Goal: Task Accomplishment & Management: Manage account settings

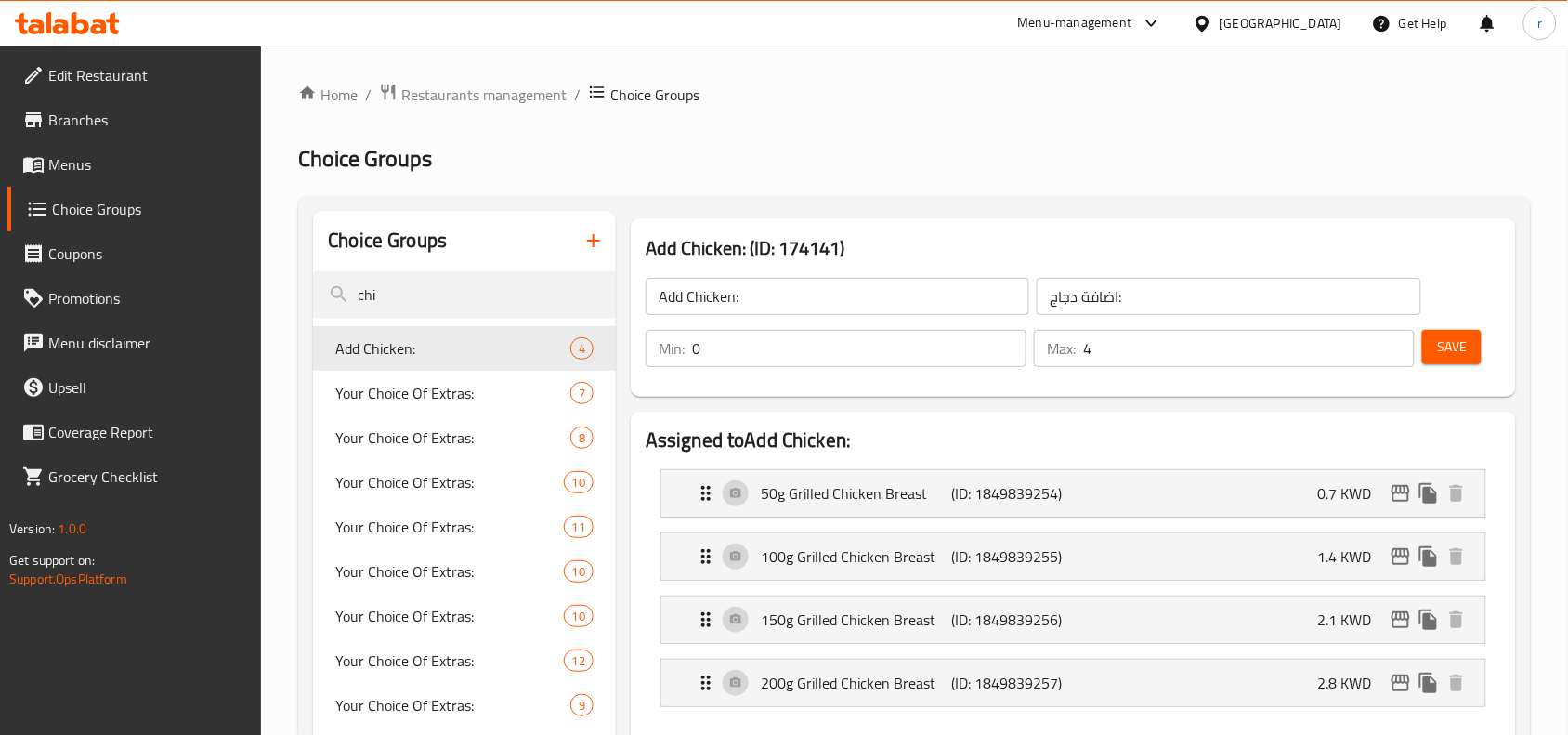
click at [1343, 21] on div "[GEOGRAPHIC_DATA]" at bounding box center [1267, 23] width 179 height 45
click at [1307, 29] on div "[GEOGRAPHIC_DATA]" at bounding box center [1281, 23] width 123 height 20
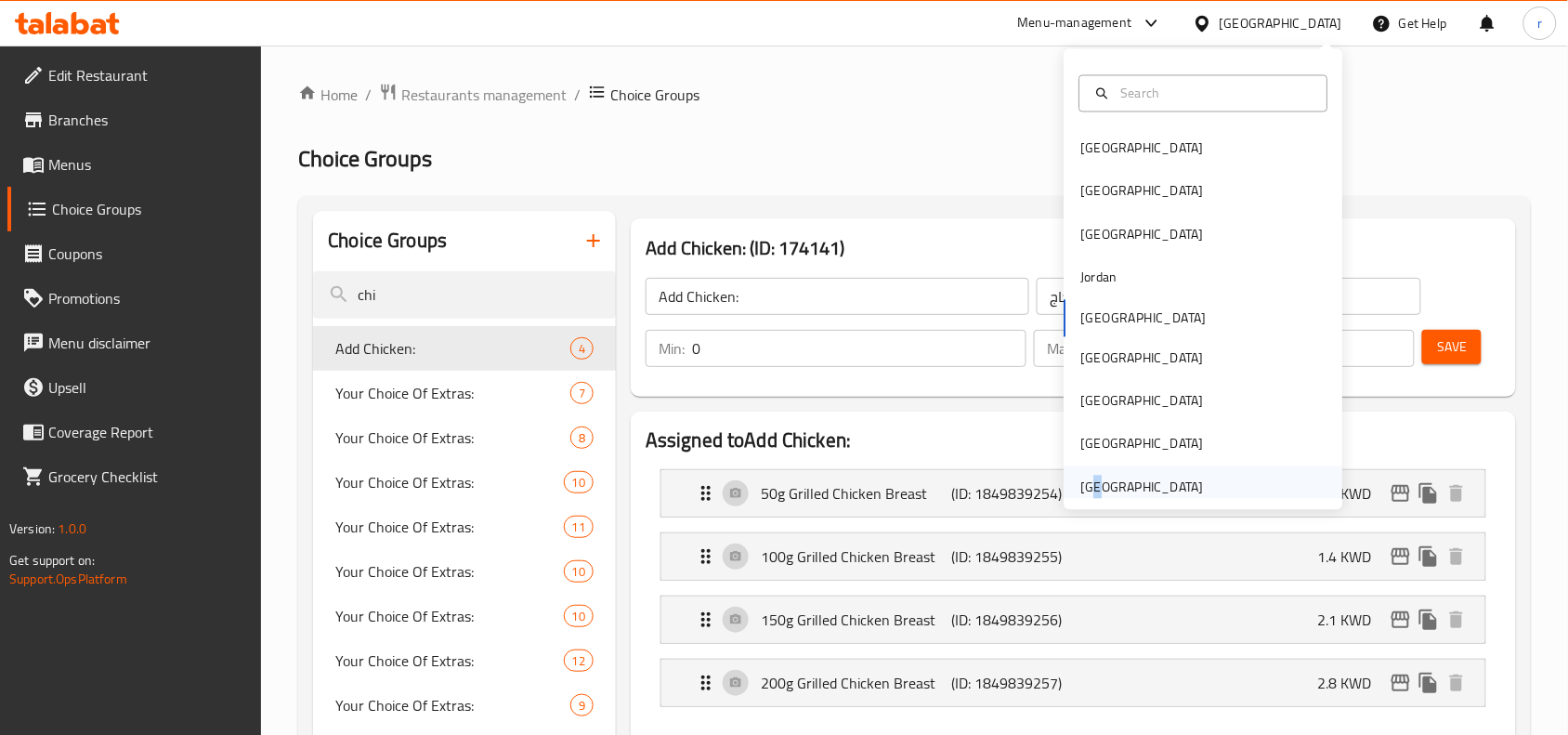
drag, startPoint x: 1081, startPoint y: 491, endPoint x: 1076, endPoint y: 475, distance: 16.8
click at [1082, 477] on div "[GEOGRAPHIC_DATA]" at bounding box center [1143, 487] width 123 height 20
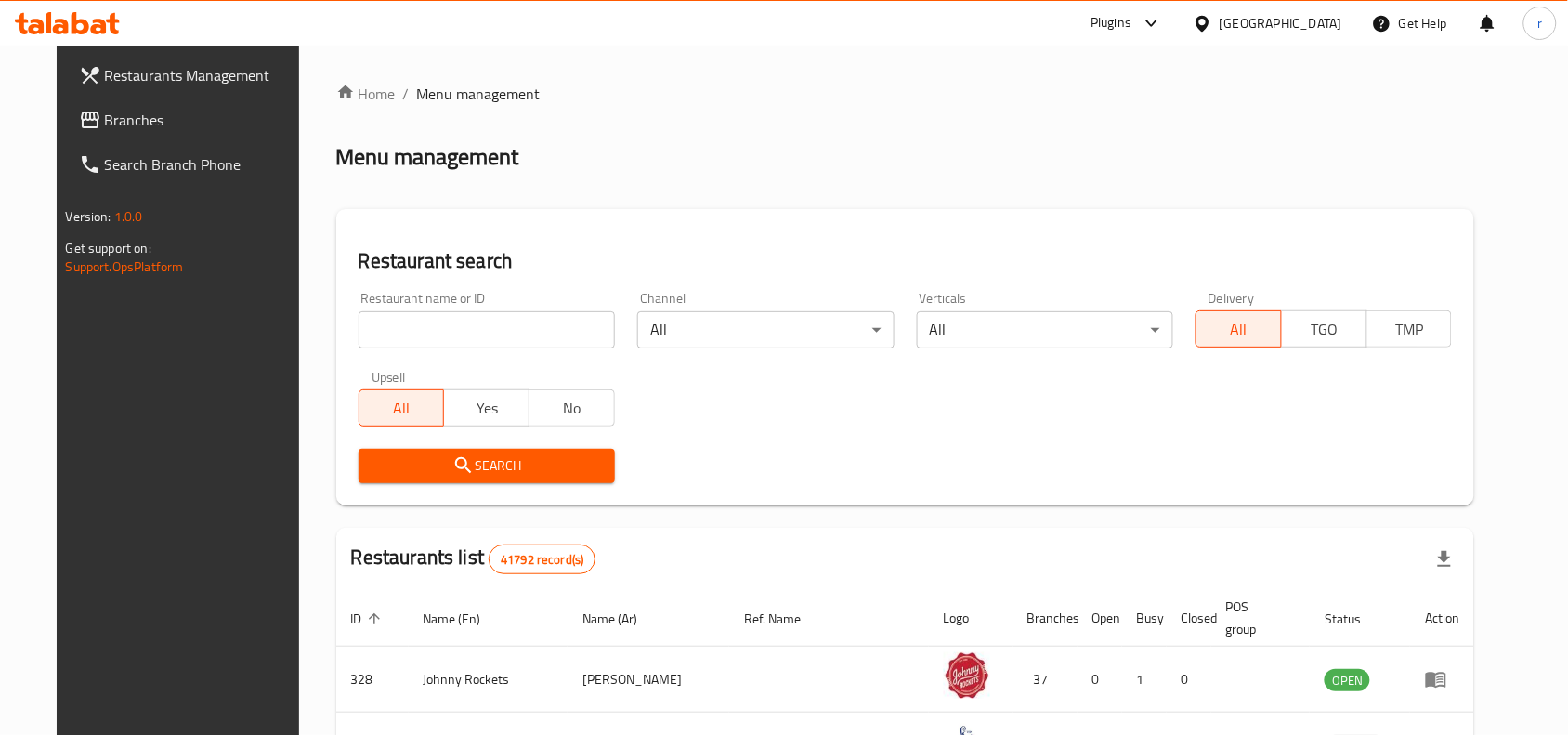
click at [105, 122] on span "Branches" at bounding box center [204, 119] width 199 height 22
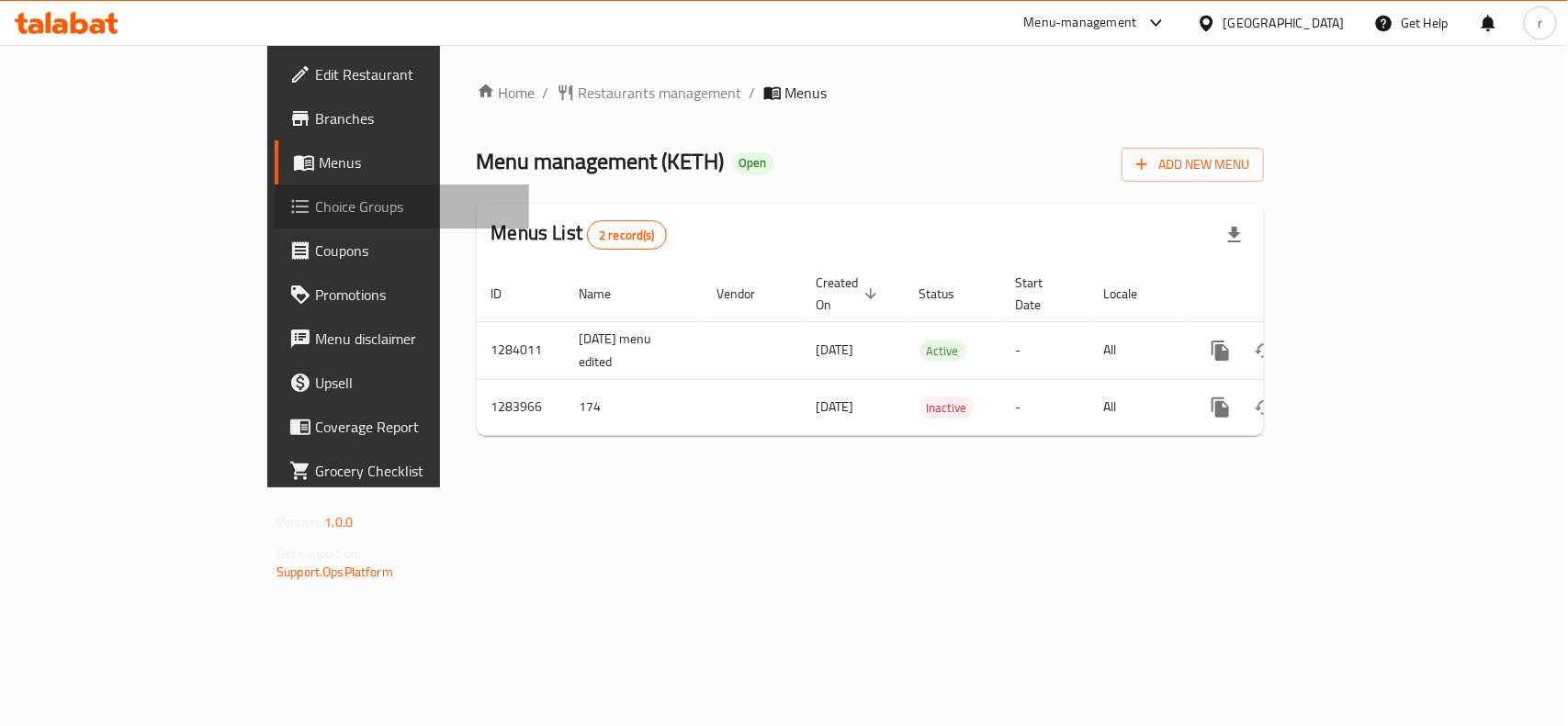
click at [315, 214] on span "Choice Groups" at bounding box center [415, 206] width 199 height 22
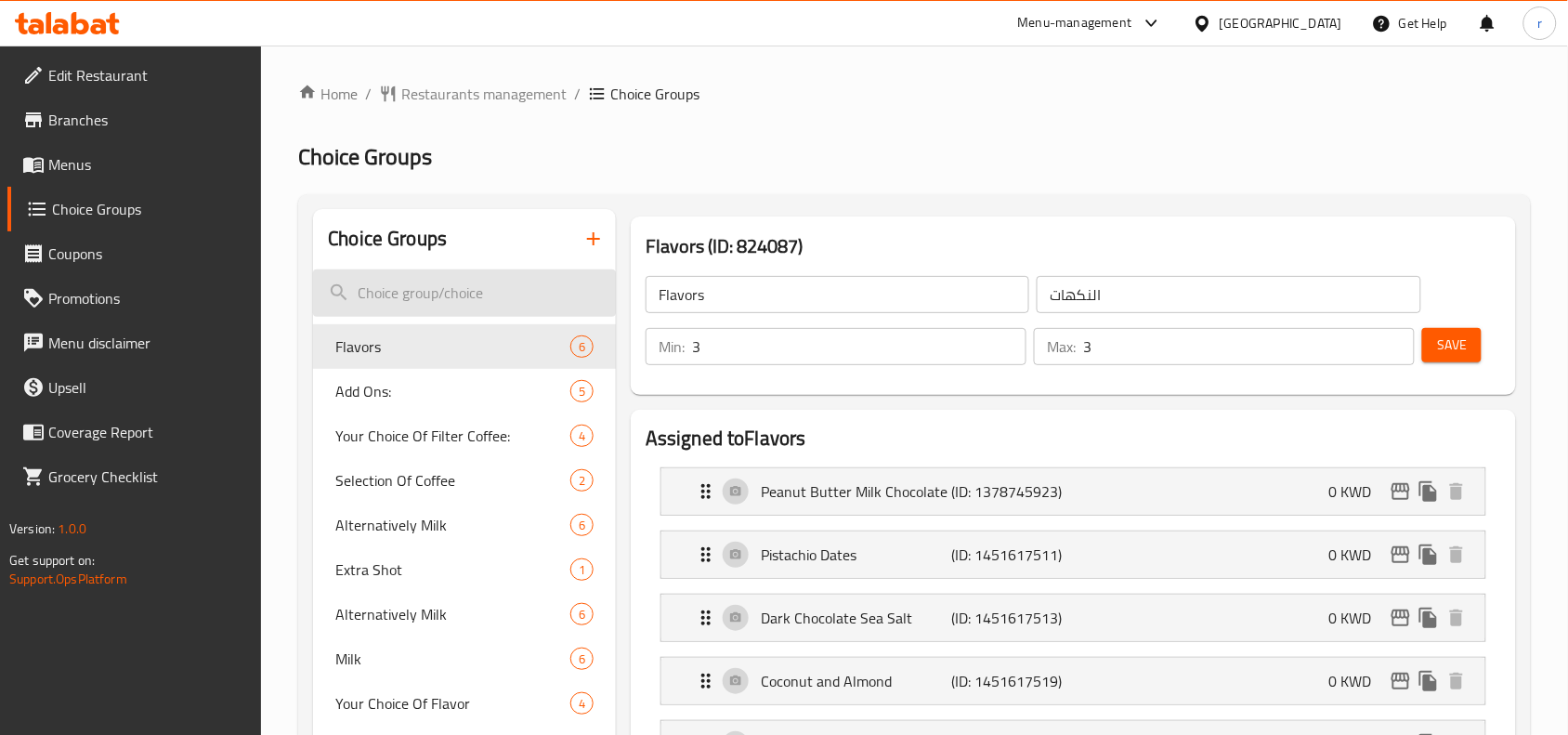
click at [462, 293] on input "search" at bounding box center [464, 293] width 303 height 48
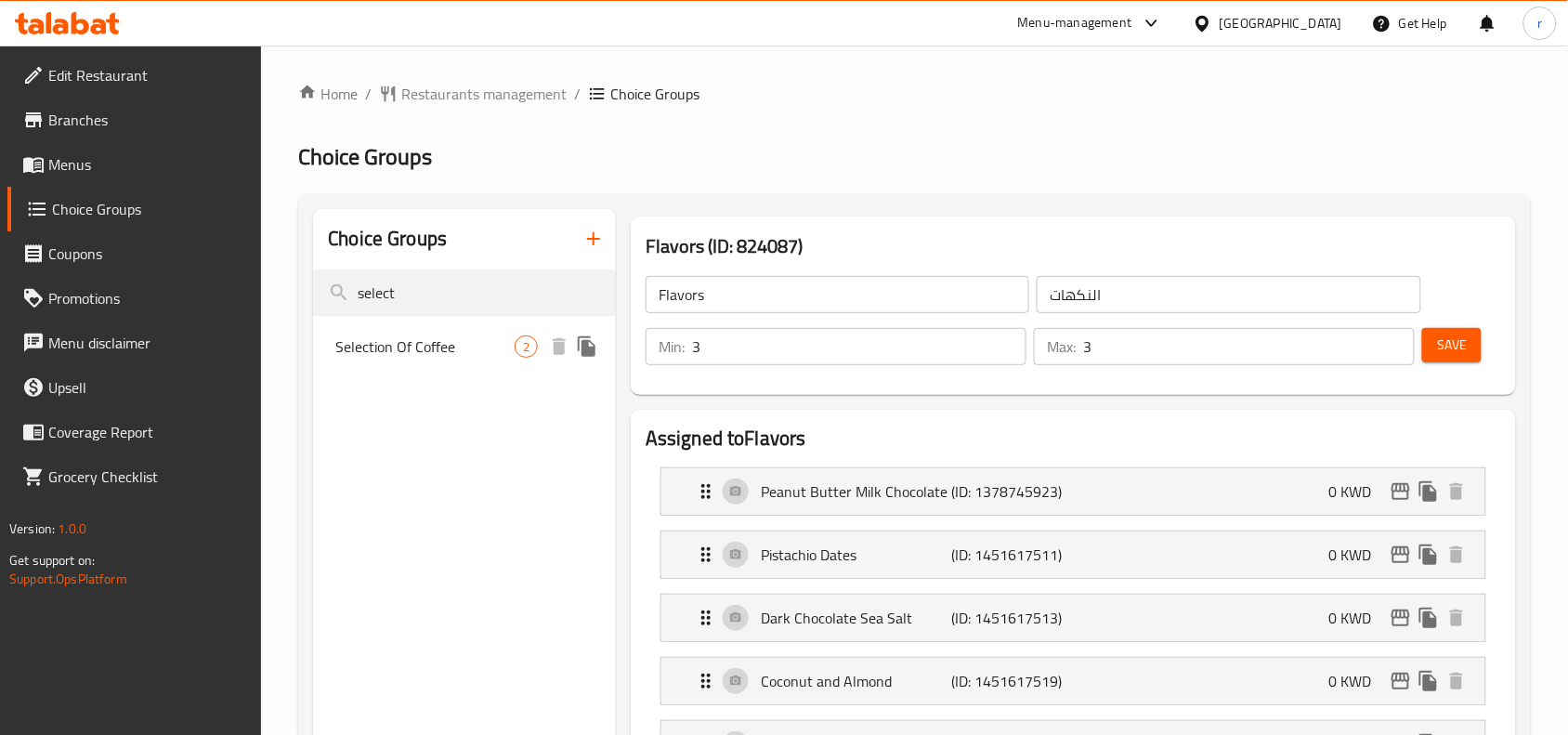
type input "select"
click at [464, 361] on div "Selection Of Coffee 2" at bounding box center [464, 347] width 303 height 45
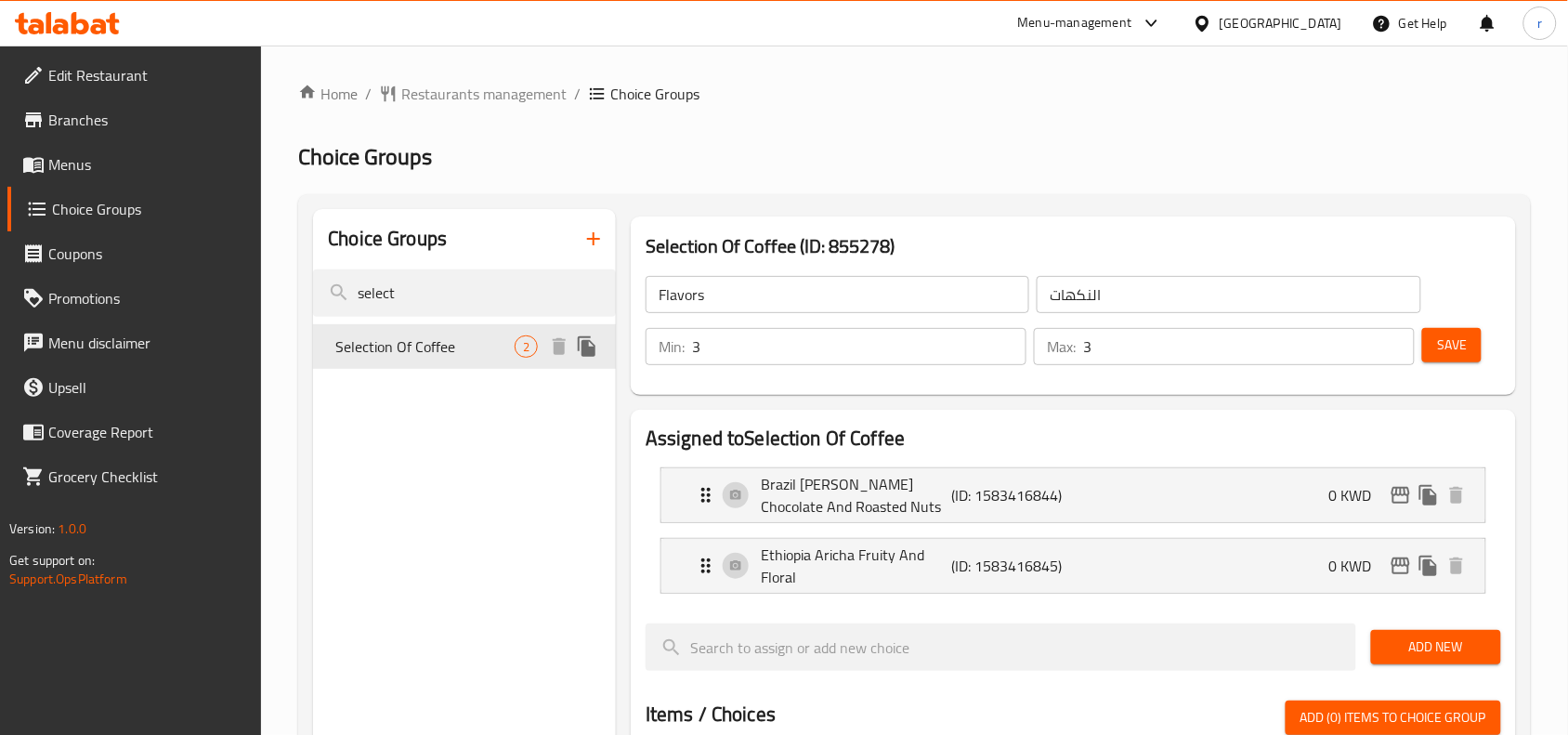
type input "Selection Of Coffee"
type input "اختيار البُن"
type input "1"
click at [100, 116] on span "Branches" at bounding box center [147, 119] width 199 height 22
